Goal: Task Accomplishment & Management: Manage account settings

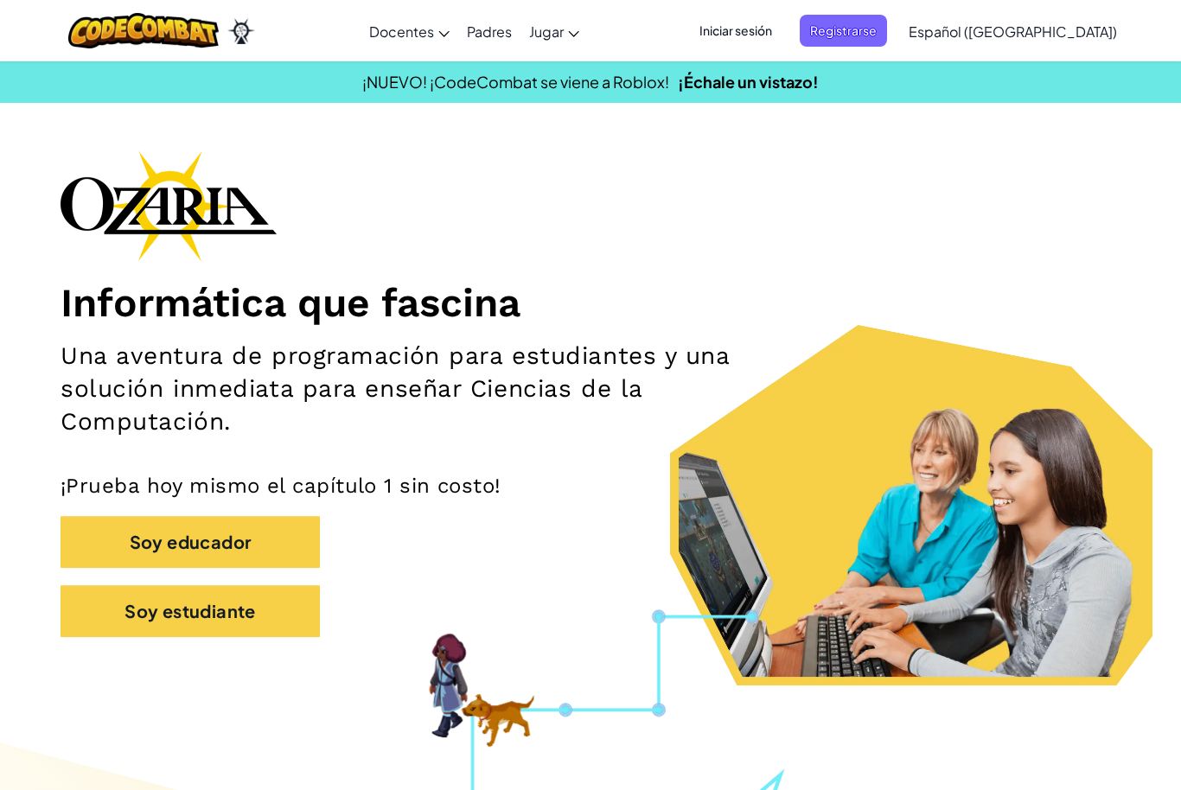
click at [783, 42] on span "Iniciar sesión" at bounding box center [735, 31] width 93 height 32
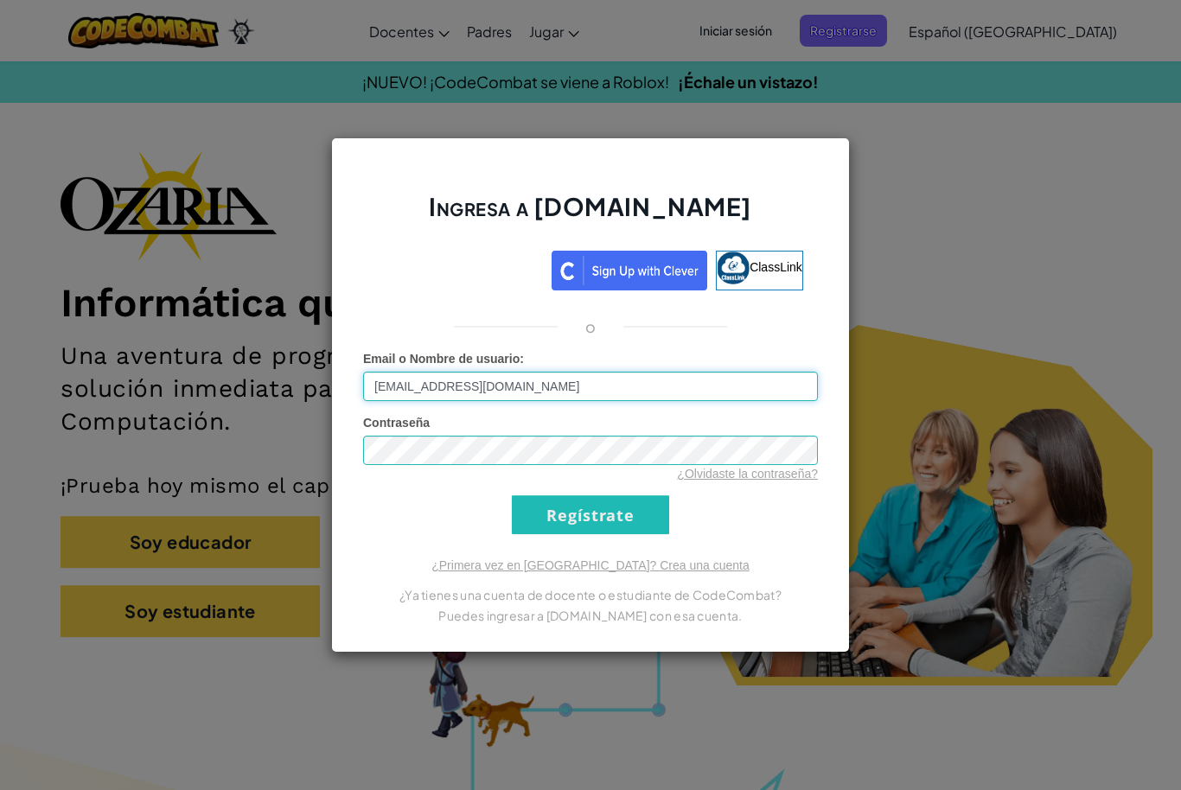
type input "[EMAIL_ADDRESS][DOMAIN_NAME]"
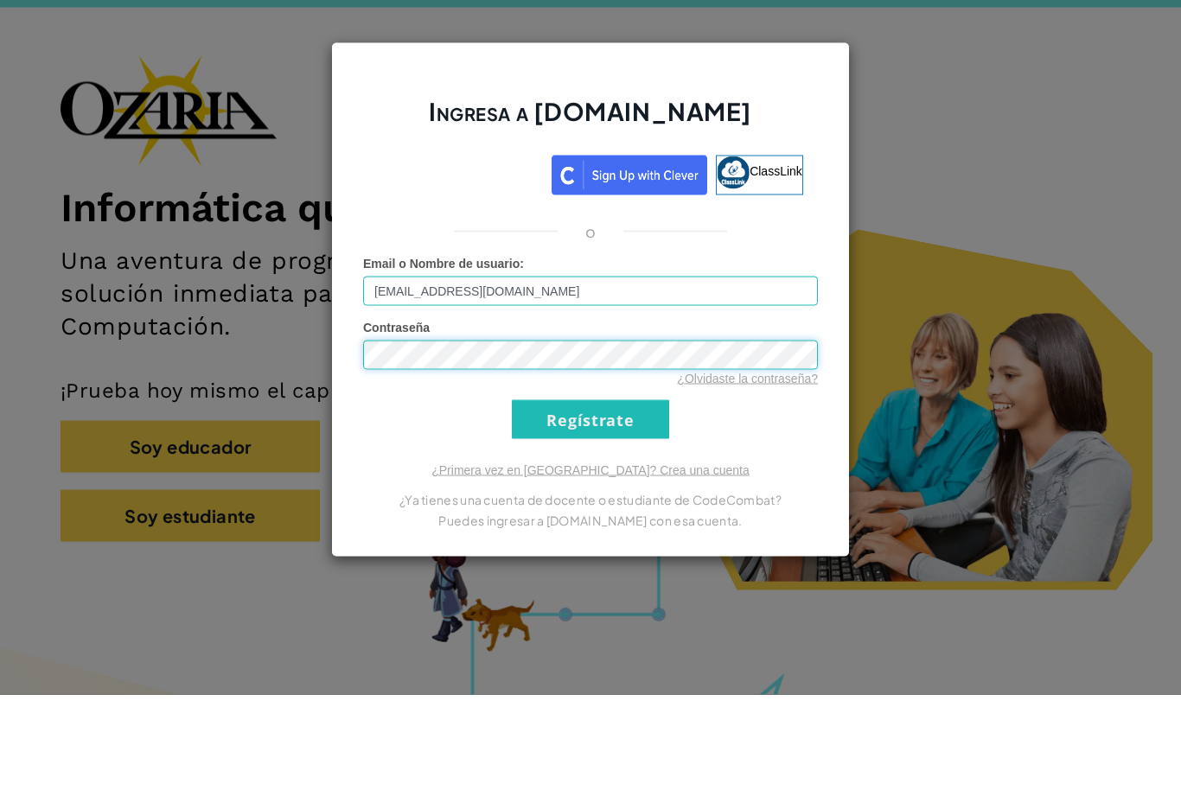
click at [591, 496] on input "Regístrate" at bounding box center [590, 515] width 157 height 39
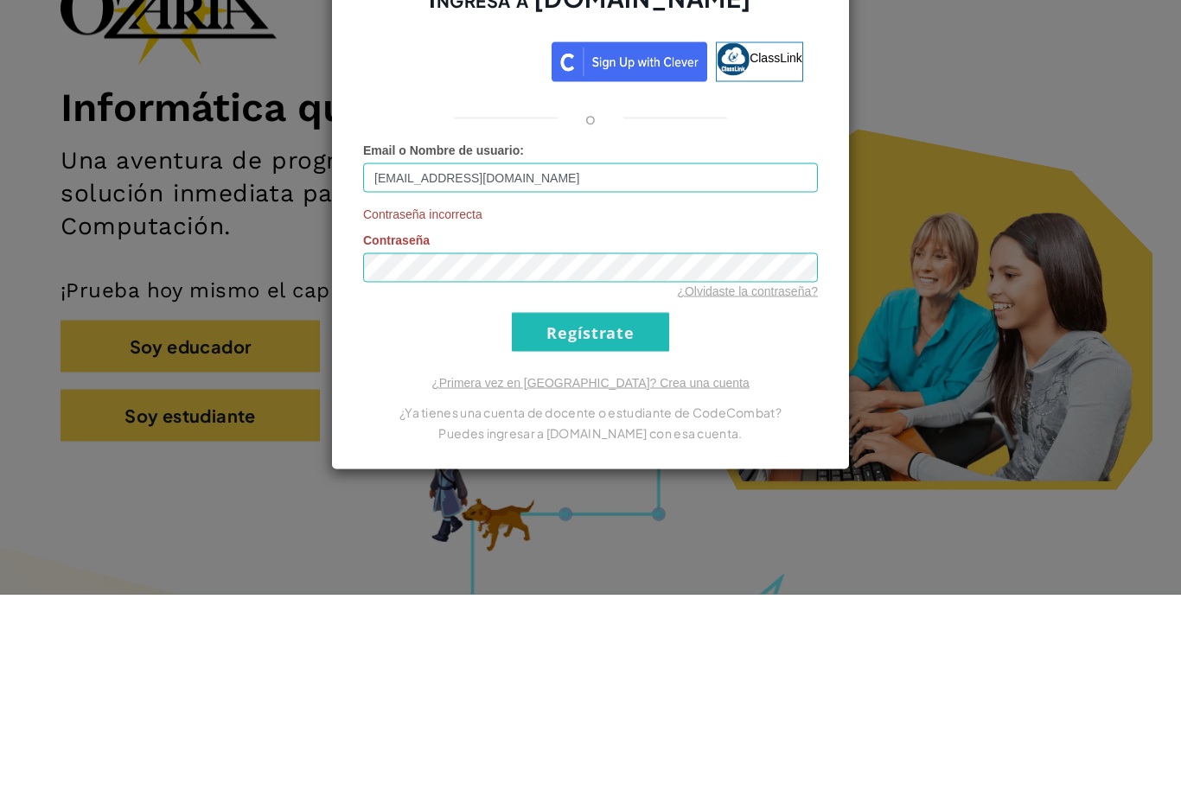
click at [619, 509] on input "Regístrate" at bounding box center [590, 528] width 157 height 39
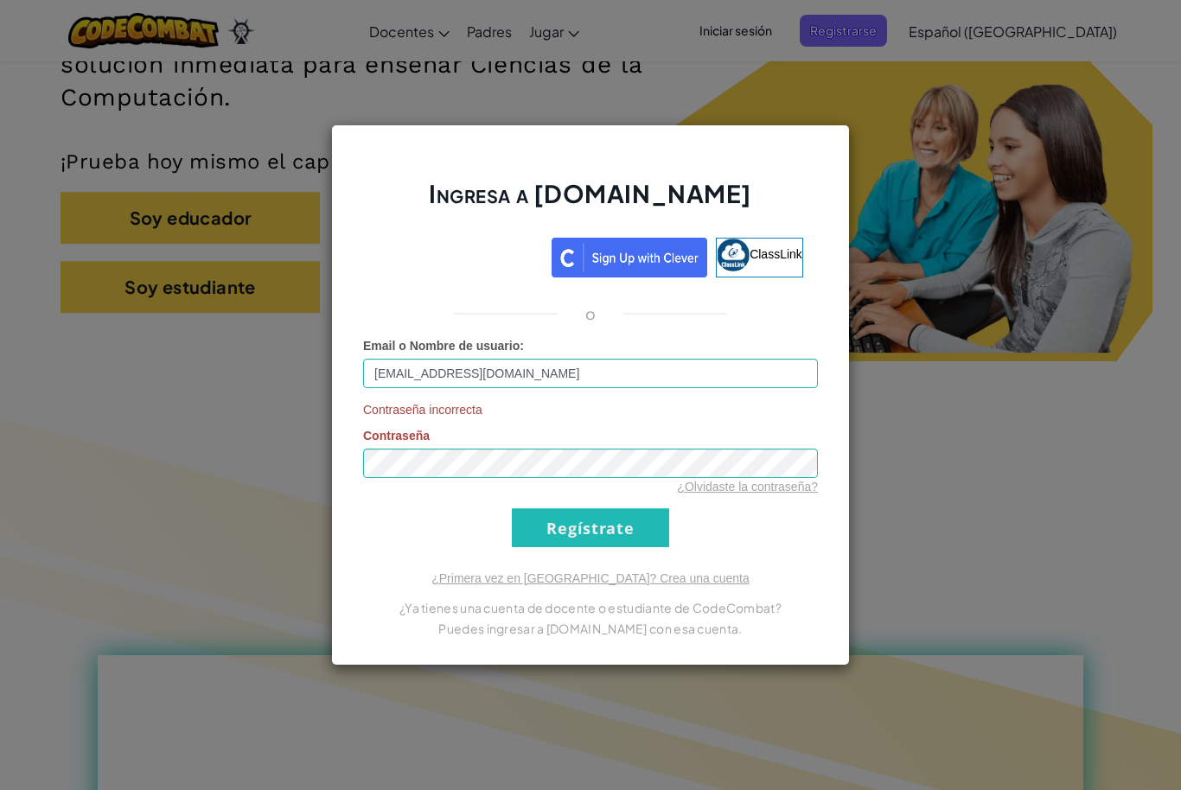
scroll to position [334, 0]
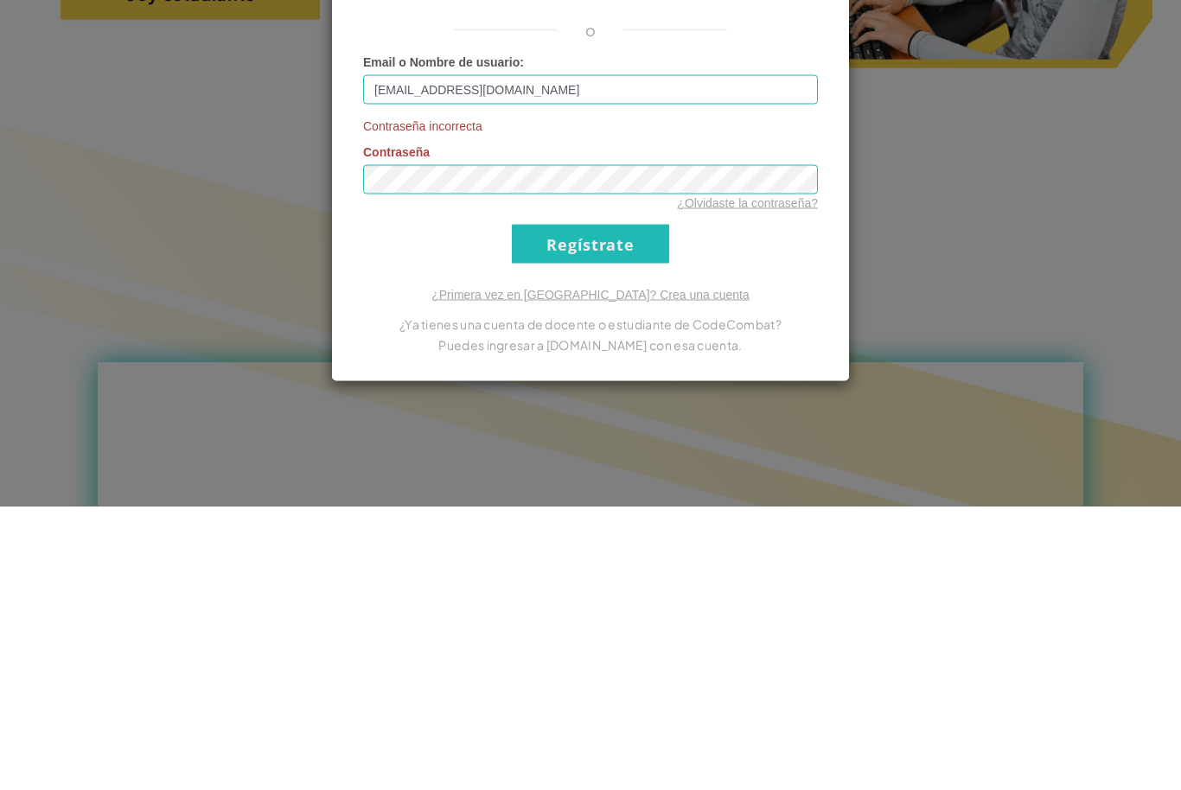
click at [816, 480] on link "¿Olvidaste la contraseña?" at bounding box center [747, 487] width 141 height 14
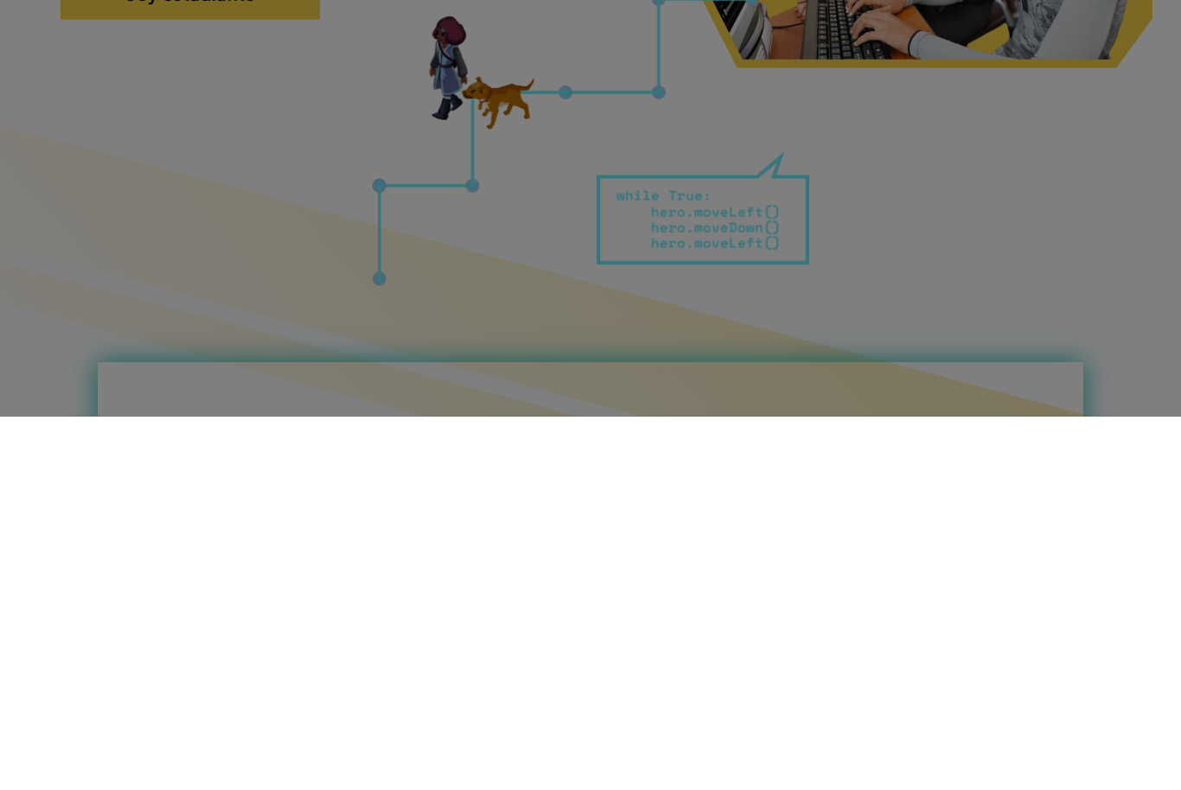
scroll to position [57, 0]
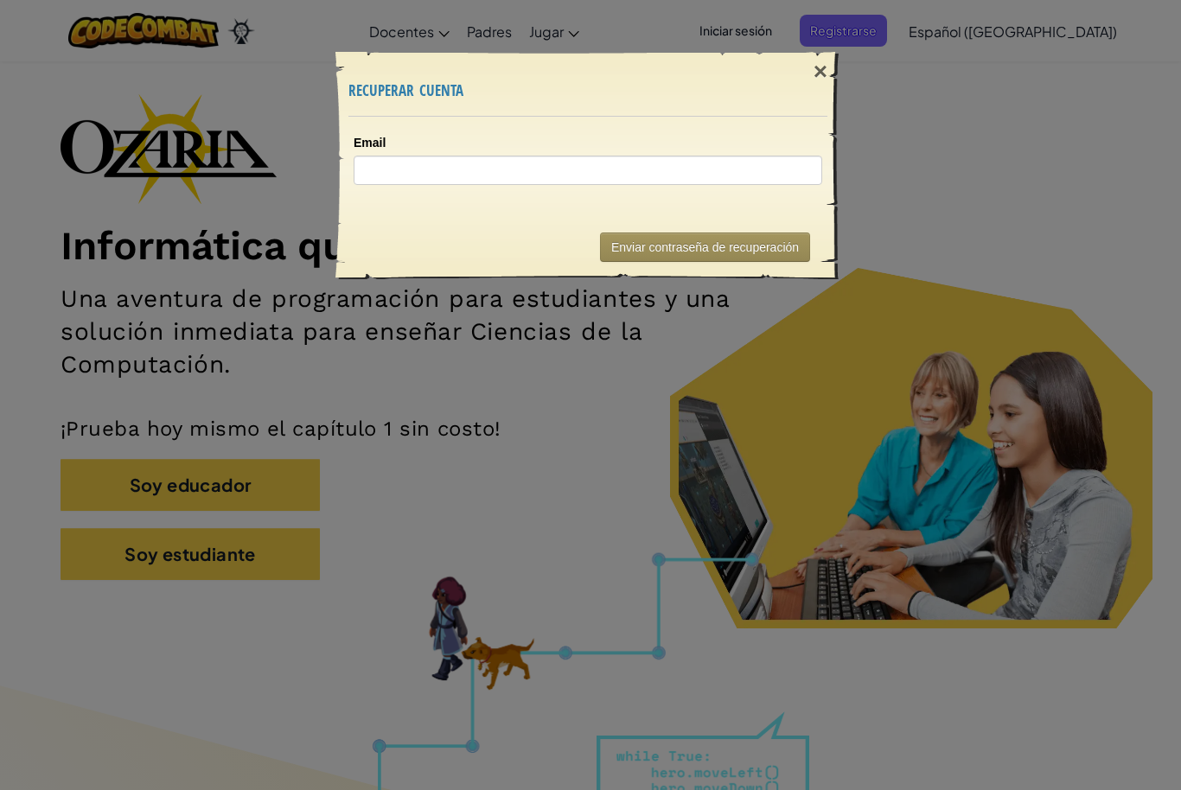
click at [826, 72] on div "×" at bounding box center [821, 72] width 40 height 50
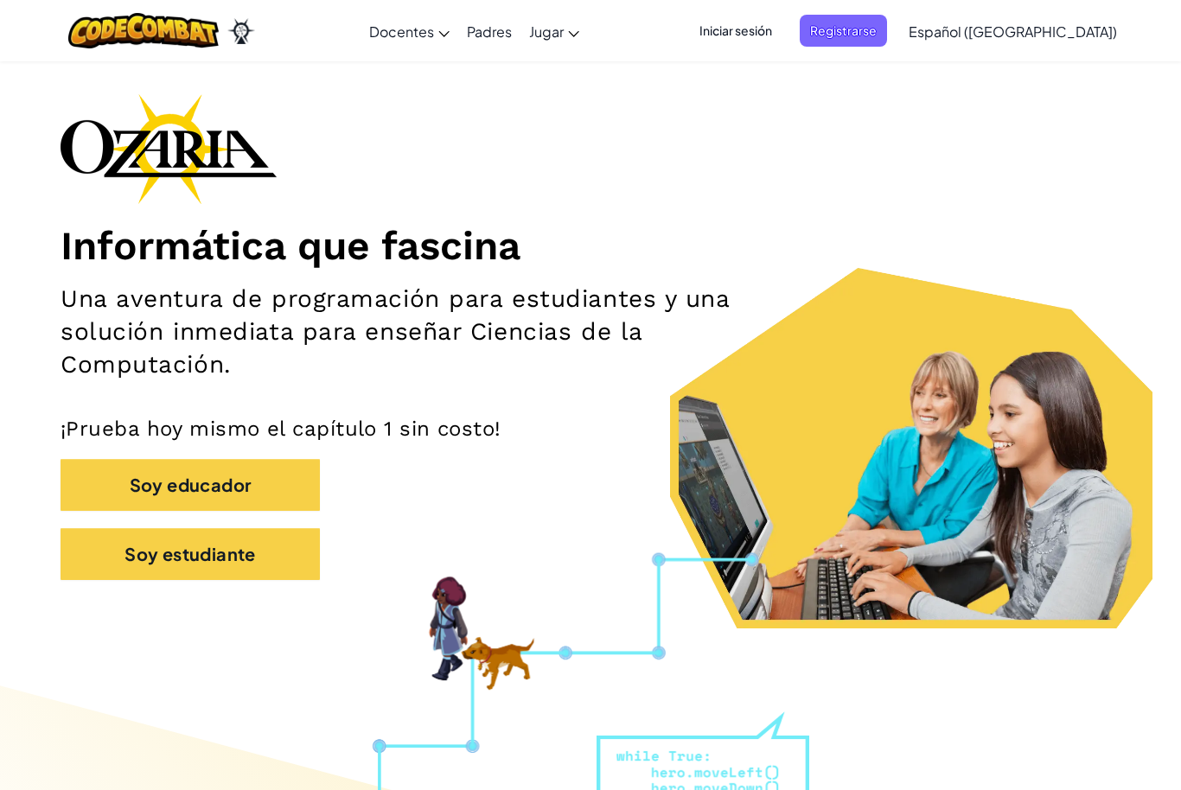
click at [783, 41] on span "Iniciar sesión" at bounding box center [735, 31] width 93 height 32
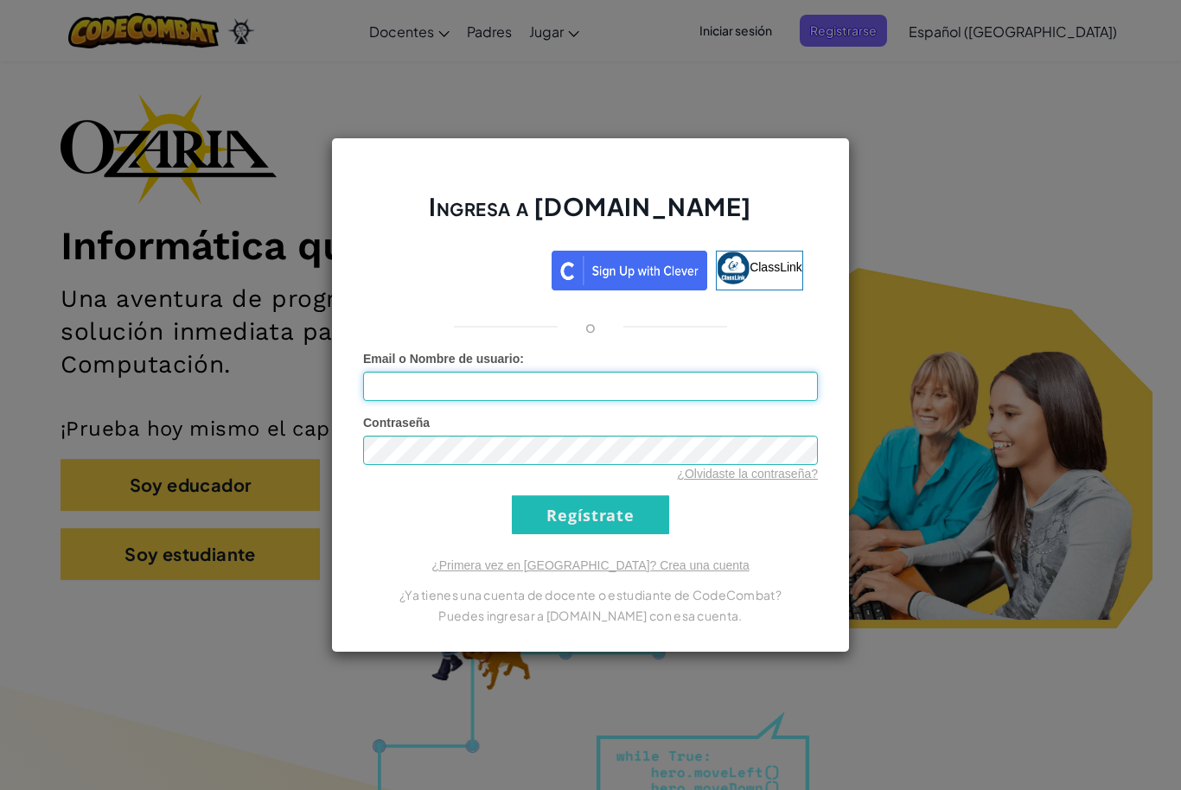
click at [616, 400] on input "Email o Nombre de usuario :" at bounding box center [590, 386] width 455 height 29
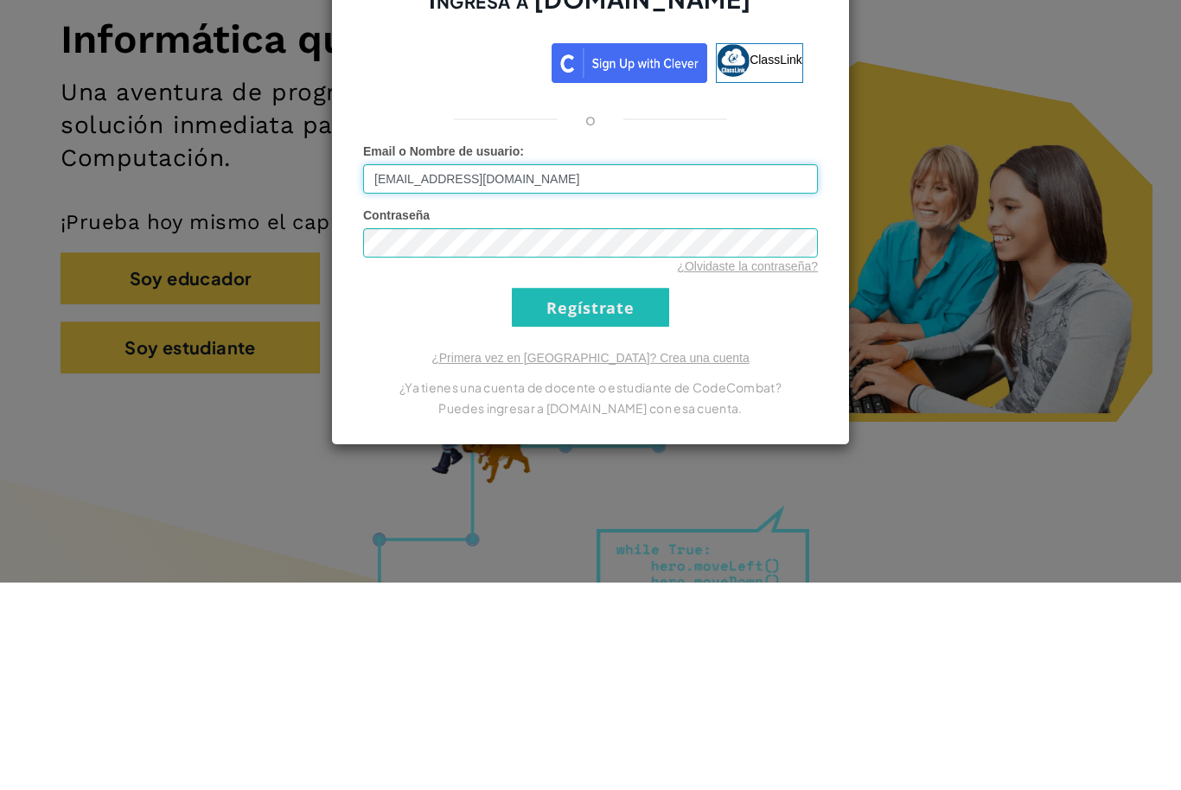
type input "[EMAIL_ADDRESS][DOMAIN_NAME]"
click at [624, 496] on input "Regístrate" at bounding box center [590, 515] width 157 height 39
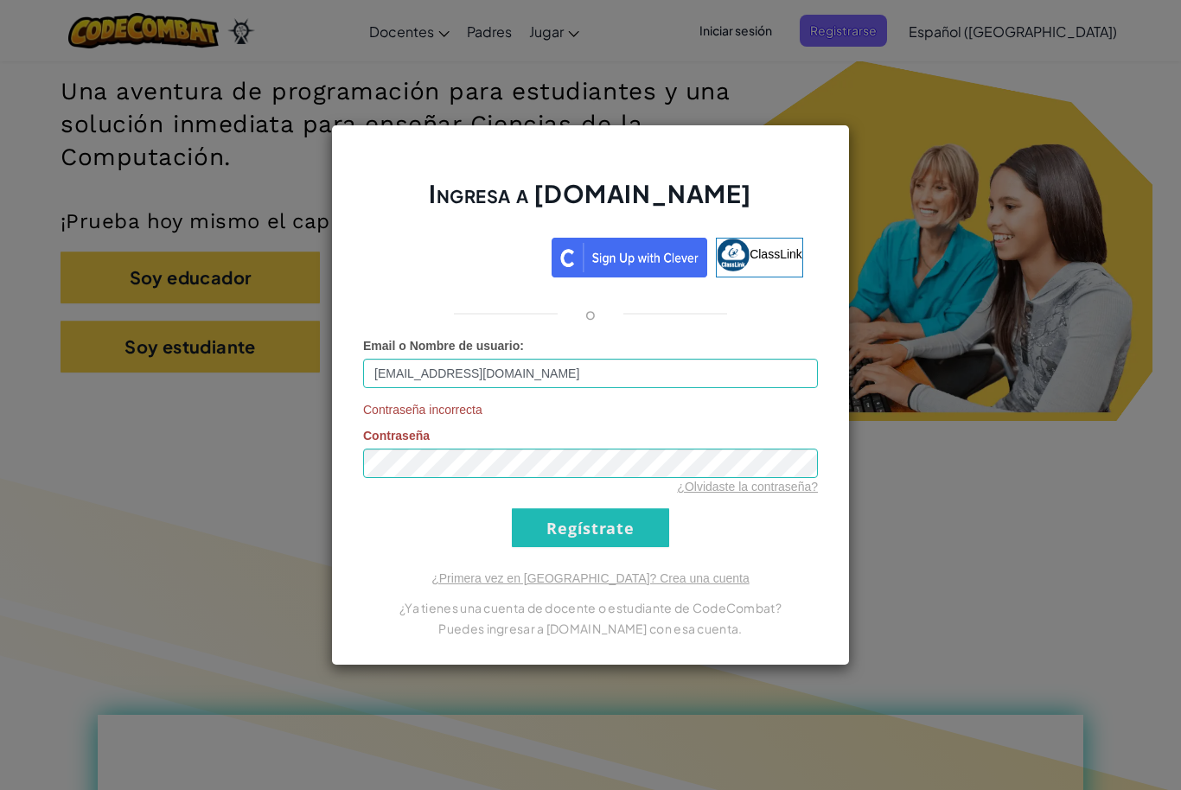
click at [797, 493] on link "¿Olvidaste la contraseña?" at bounding box center [747, 487] width 141 height 14
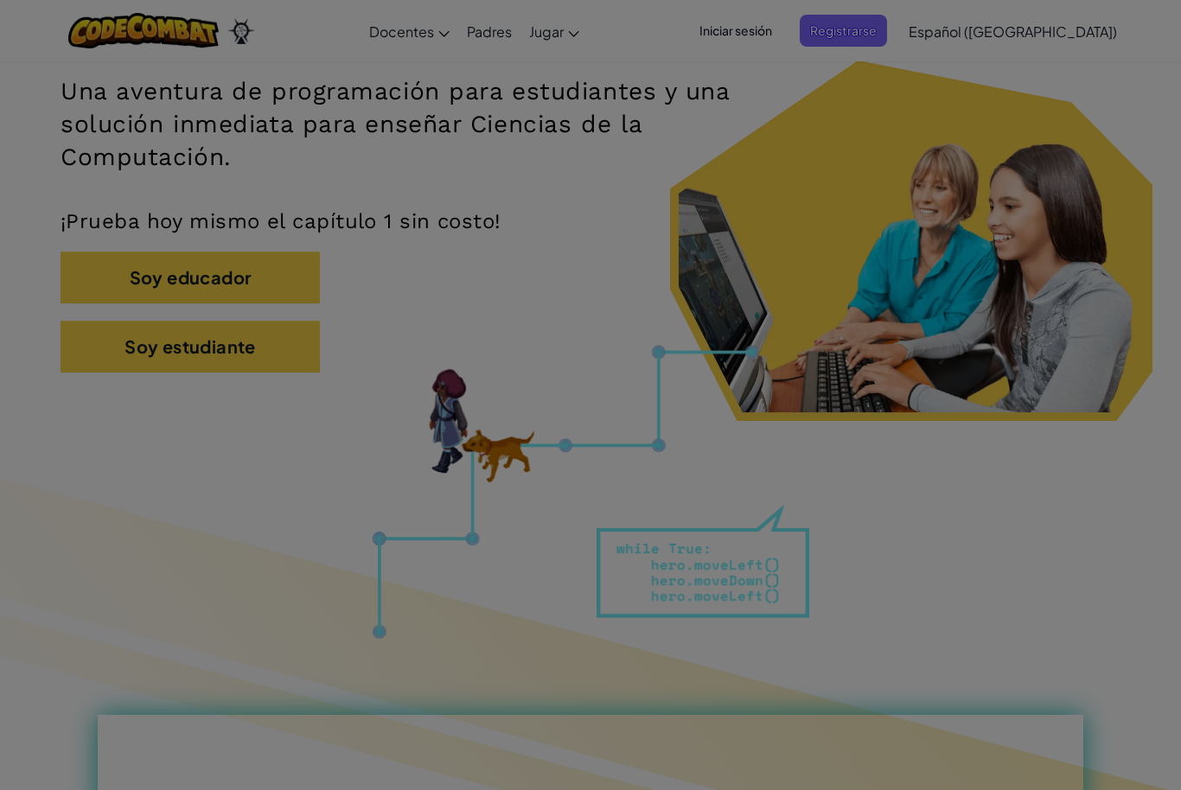
scroll to position [0, 0]
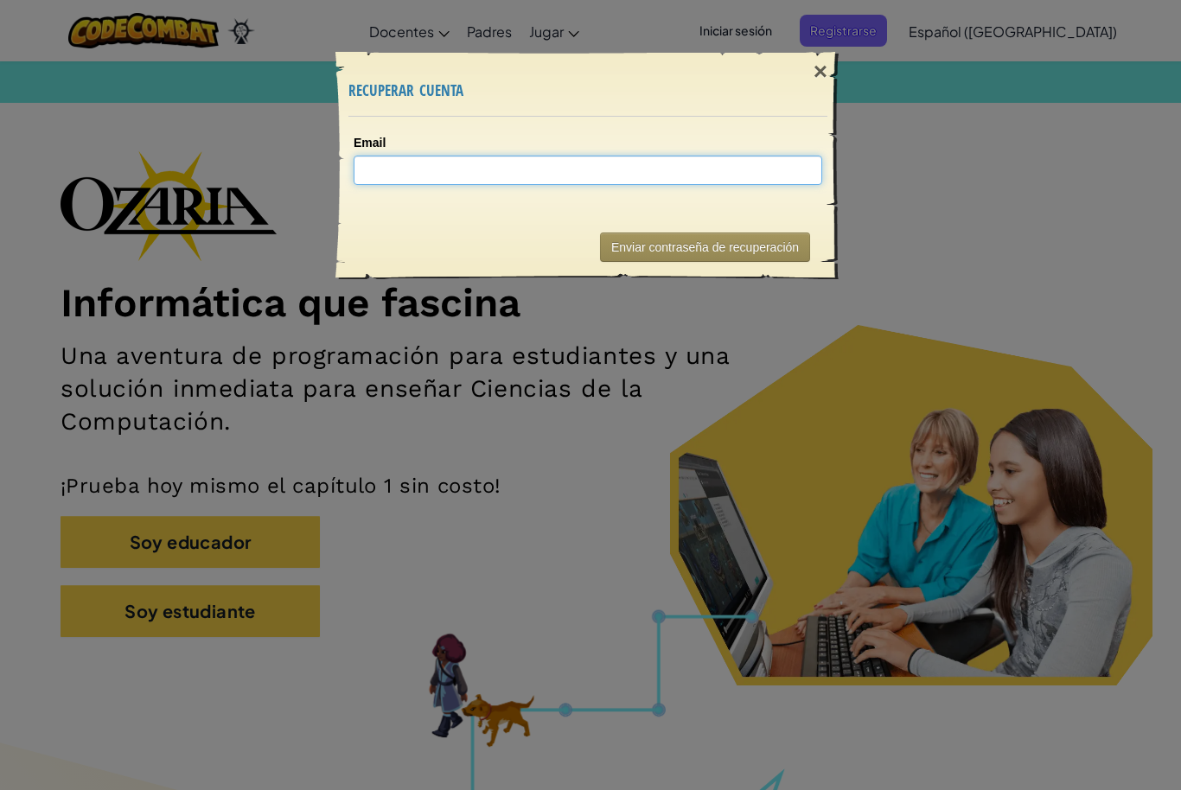
click at [676, 179] on input "Email" at bounding box center [588, 170] width 469 height 29
type input "5"
